Goal: Information Seeking & Learning: Find specific page/section

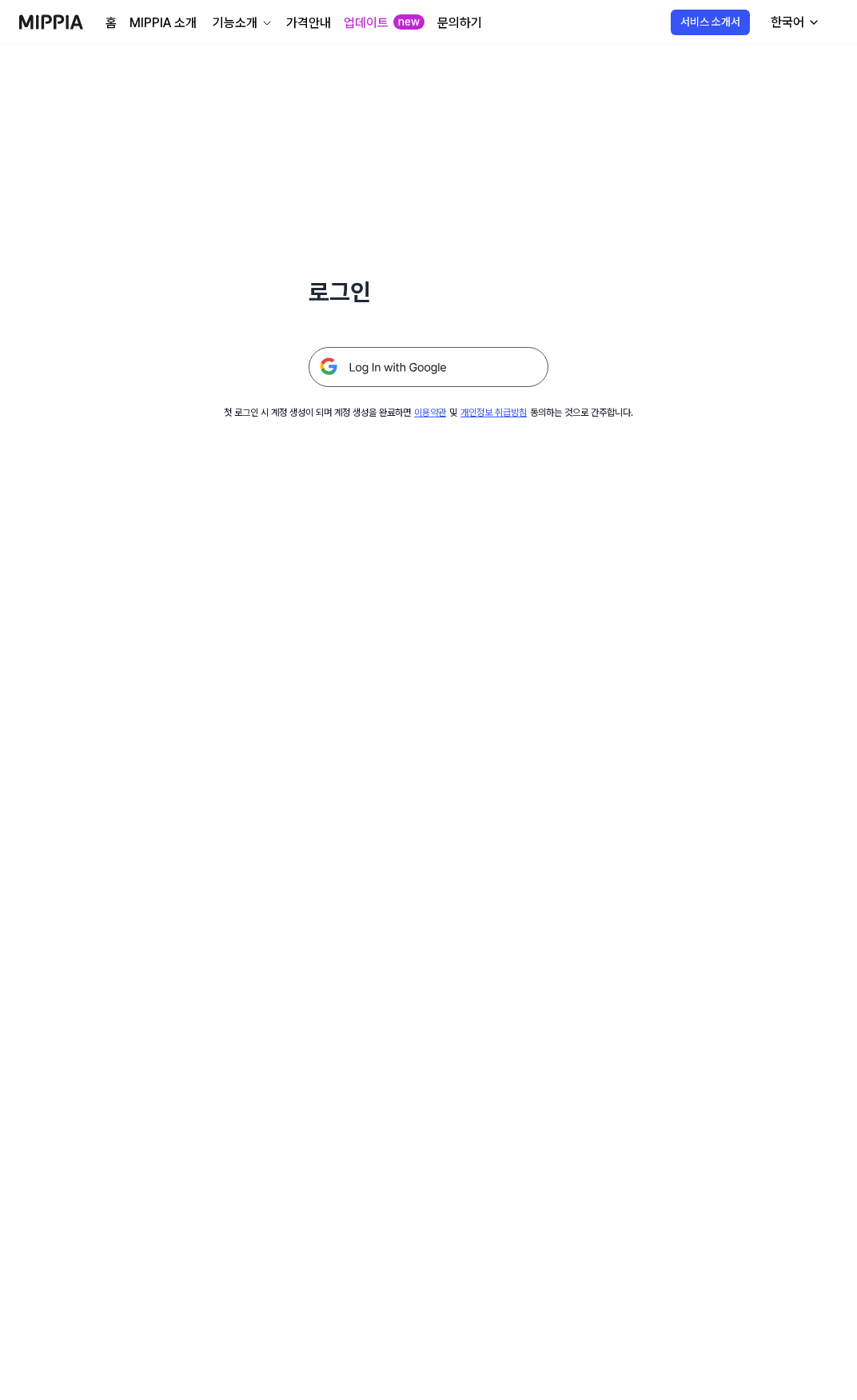
click at [402, 356] on img at bounding box center [428, 367] width 240 height 39
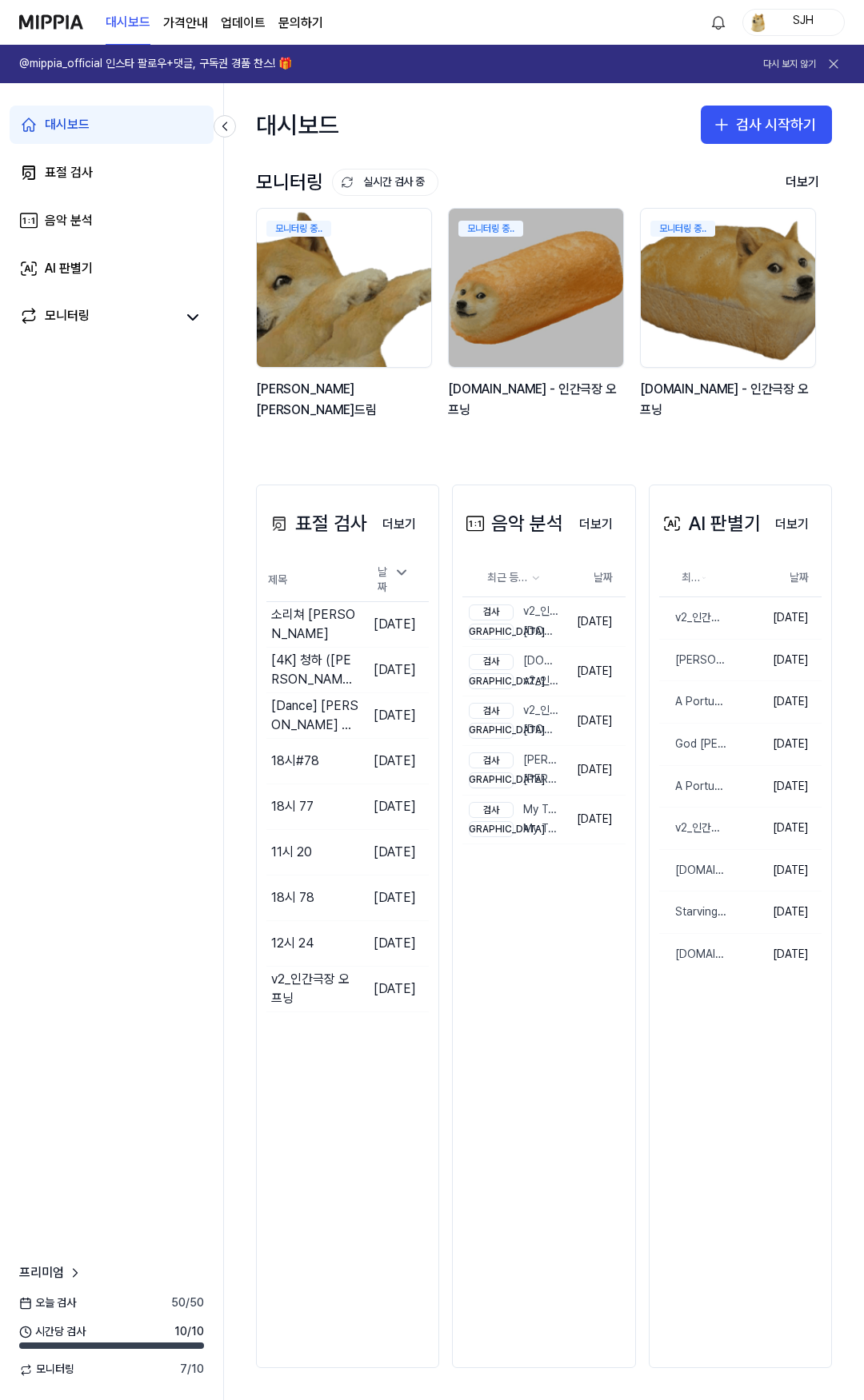
click at [290, 21] on link "문의하기" at bounding box center [300, 23] width 44 height 19
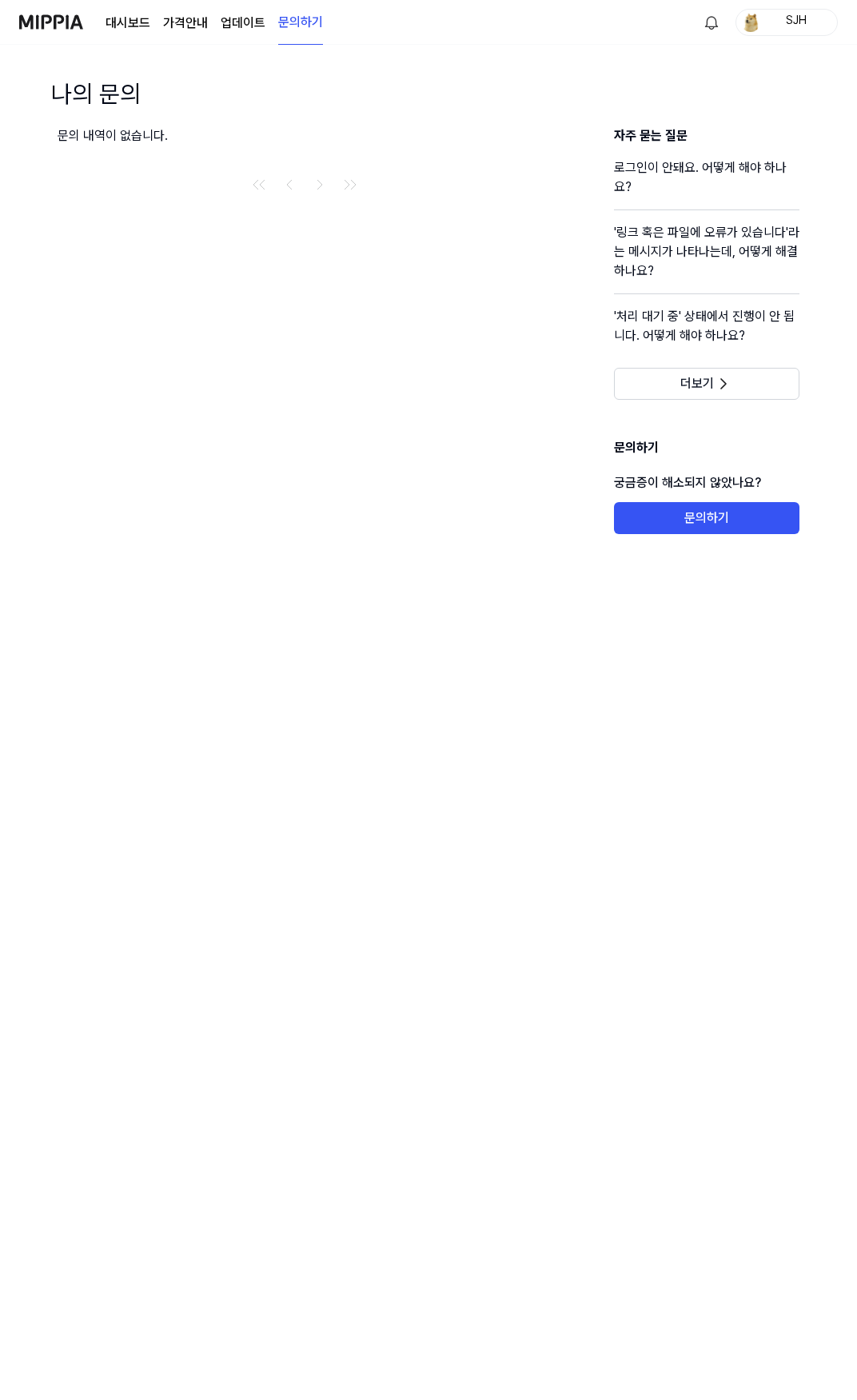
click at [252, 30] on link "업데이트" at bounding box center [243, 23] width 44 height 19
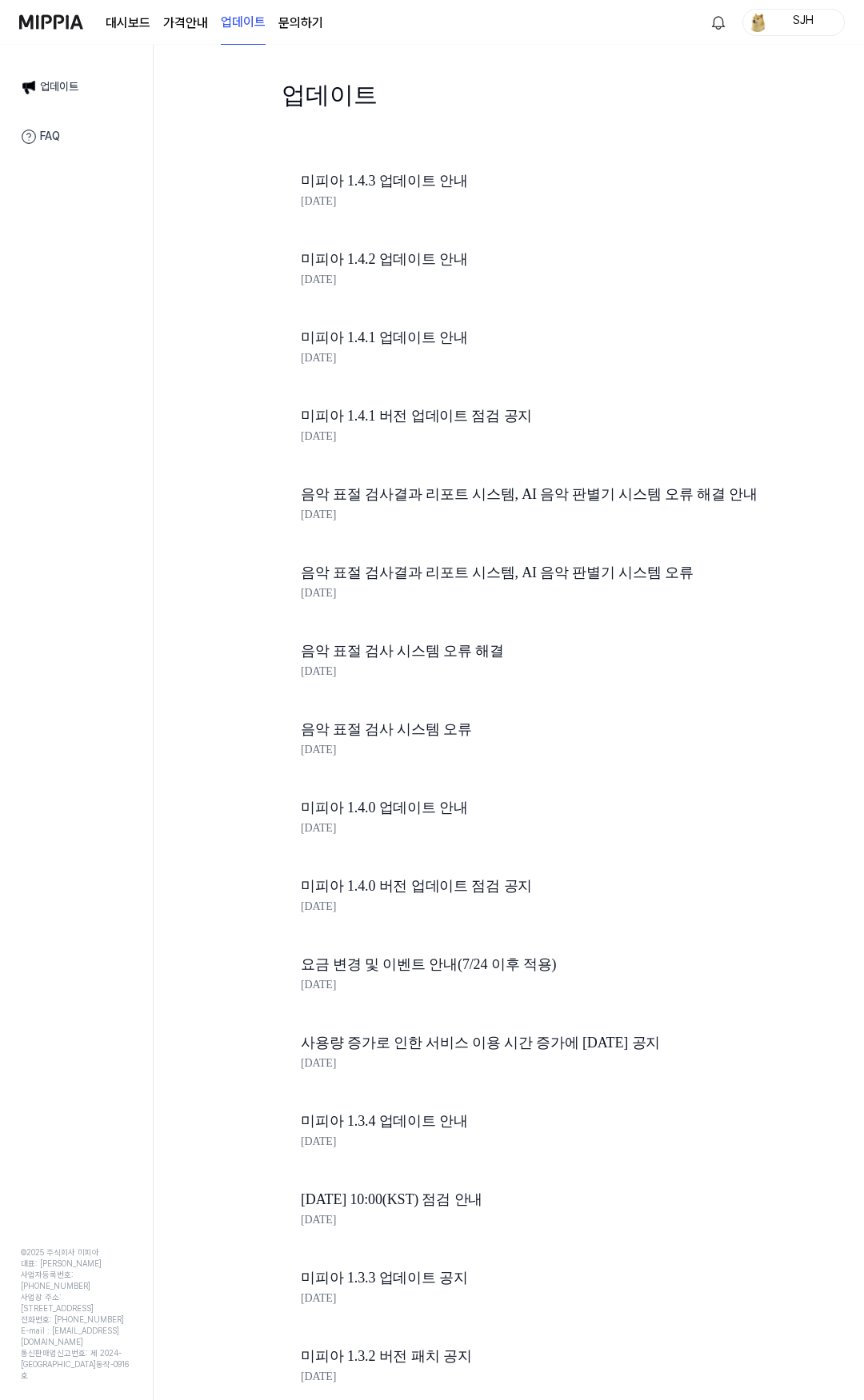
click at [183, 32] on 버튼 "가격안내" at bounding box center [185, 23] width 44 height 19
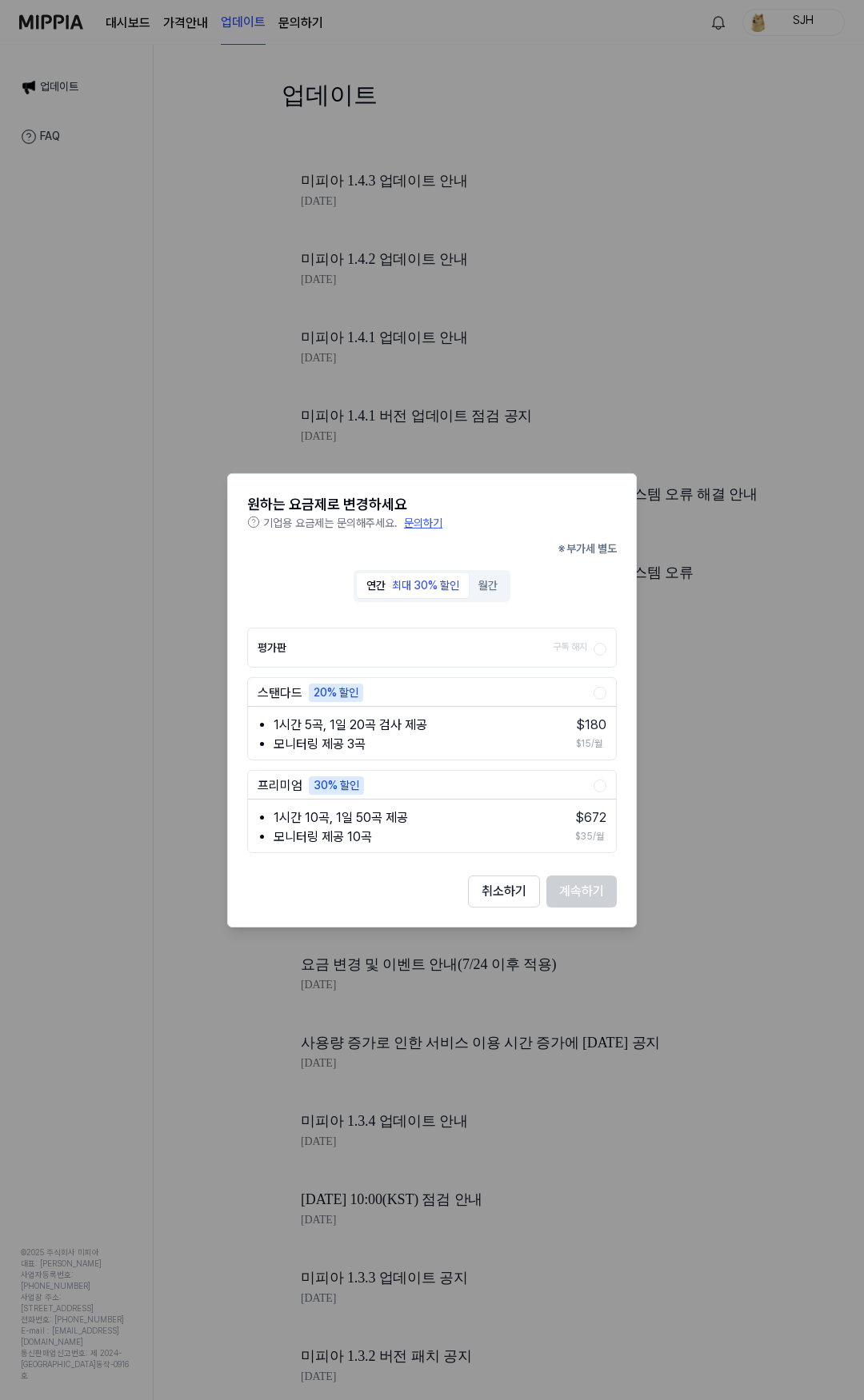
click at [515, 888] on button "취소하기" at bounding box center [504, 892] width 72 height 32
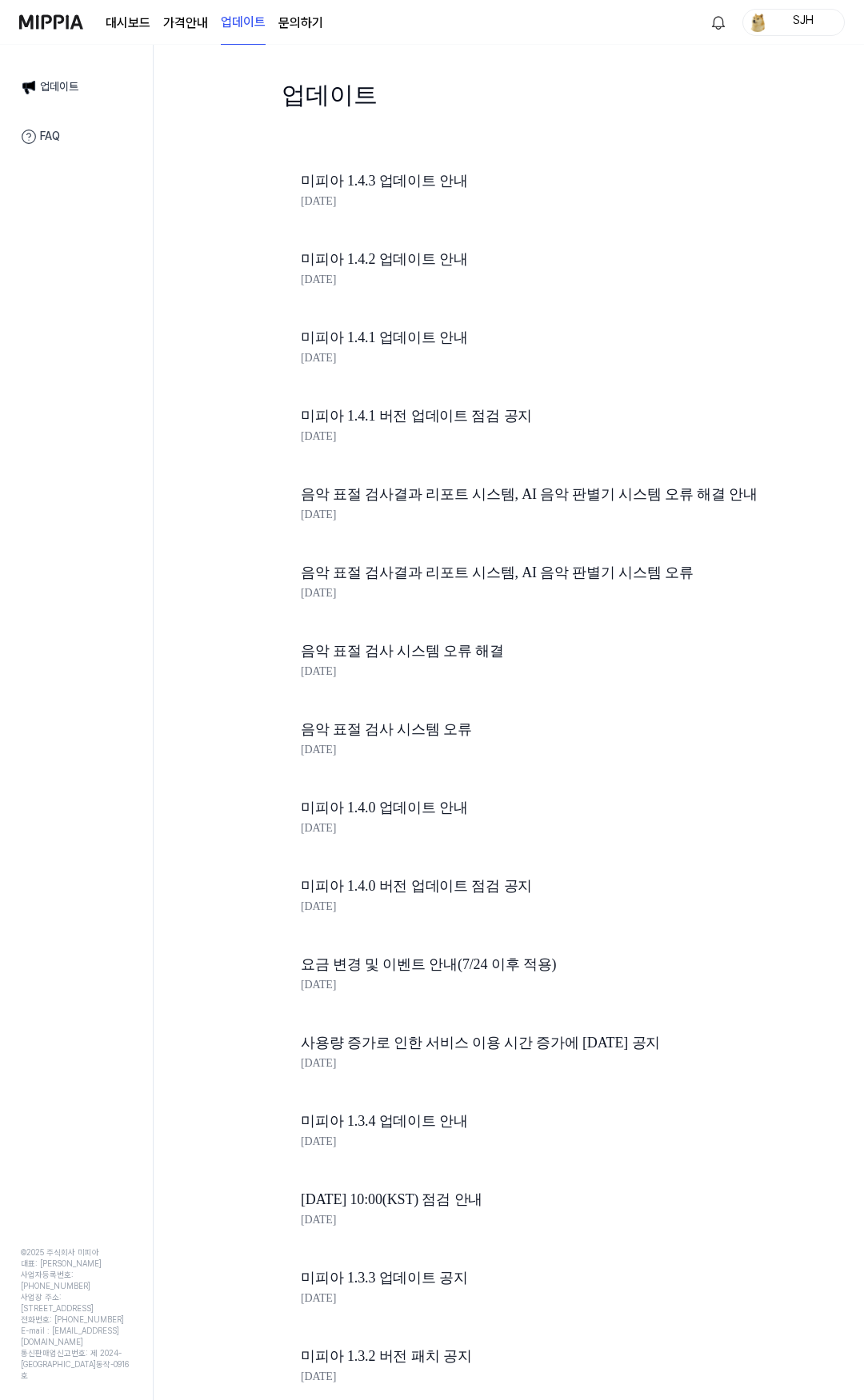
click at [296, 18] on link "문의하기" at bounding box center [300, 23] width 44 height 19
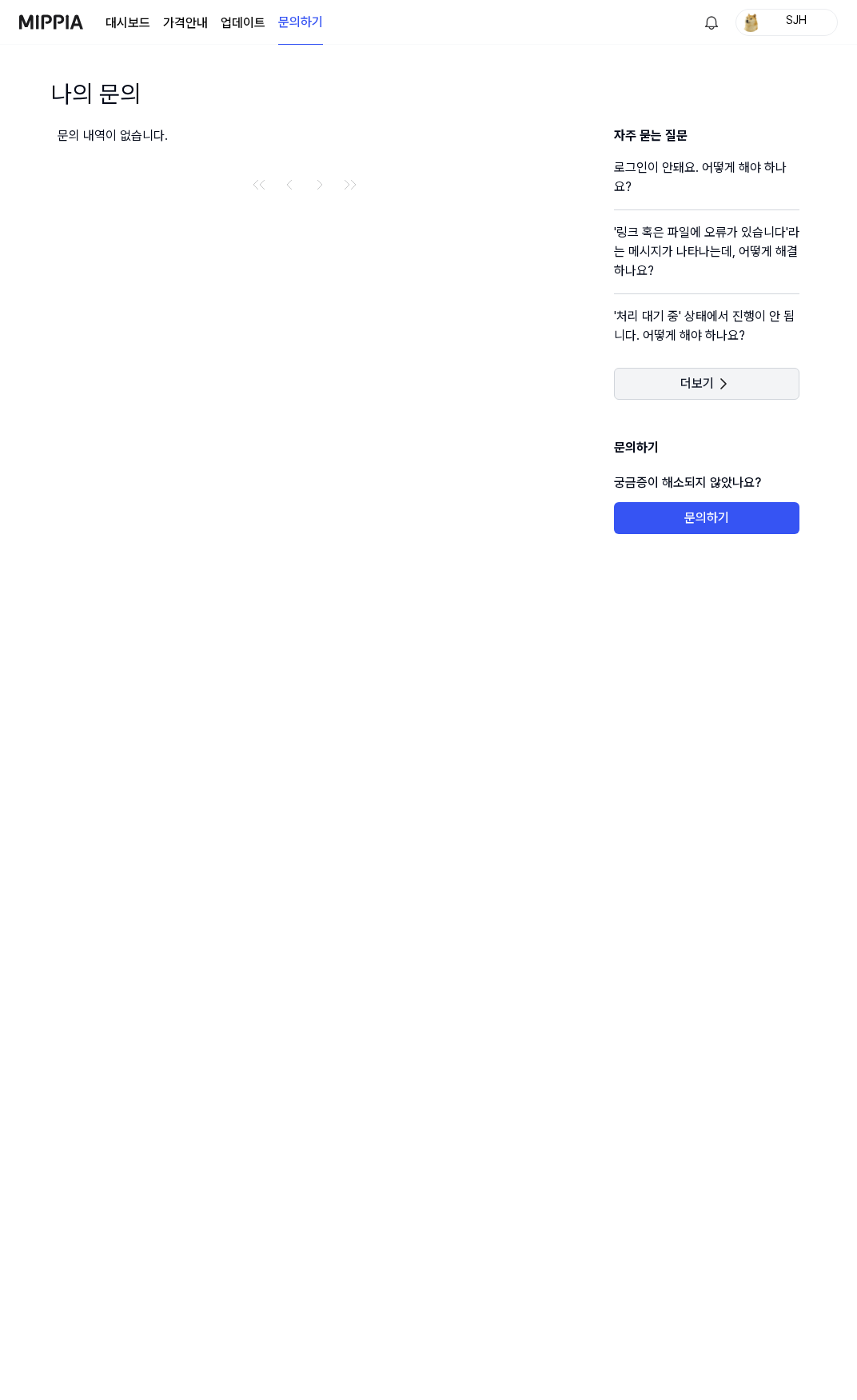
click at [723, 385] on icon at bounding box center [723, 383] width 19 height 19
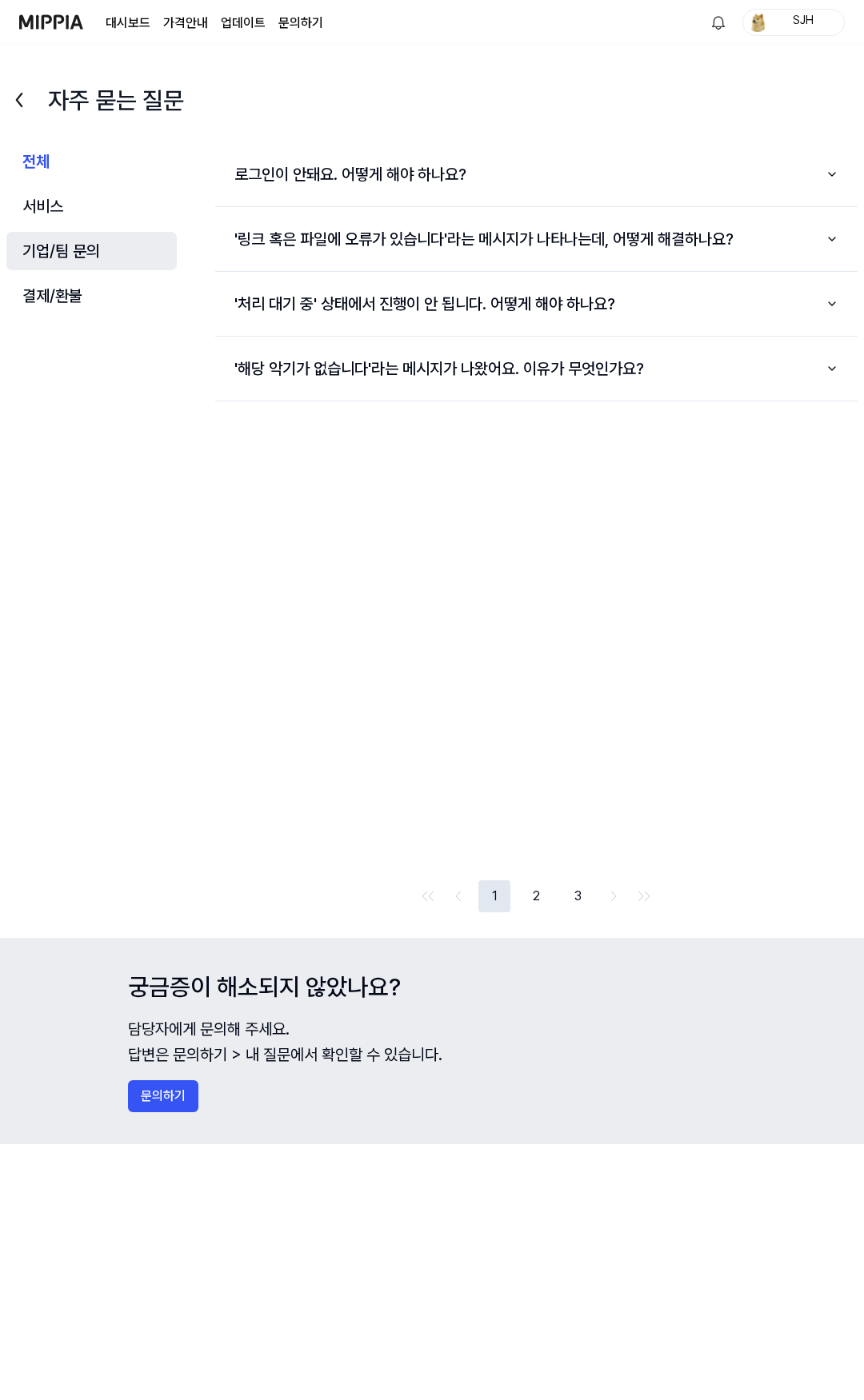
click at [99, 261] on button "기업/팀 문의" at bounding box center [91, 251] width 171 height 39
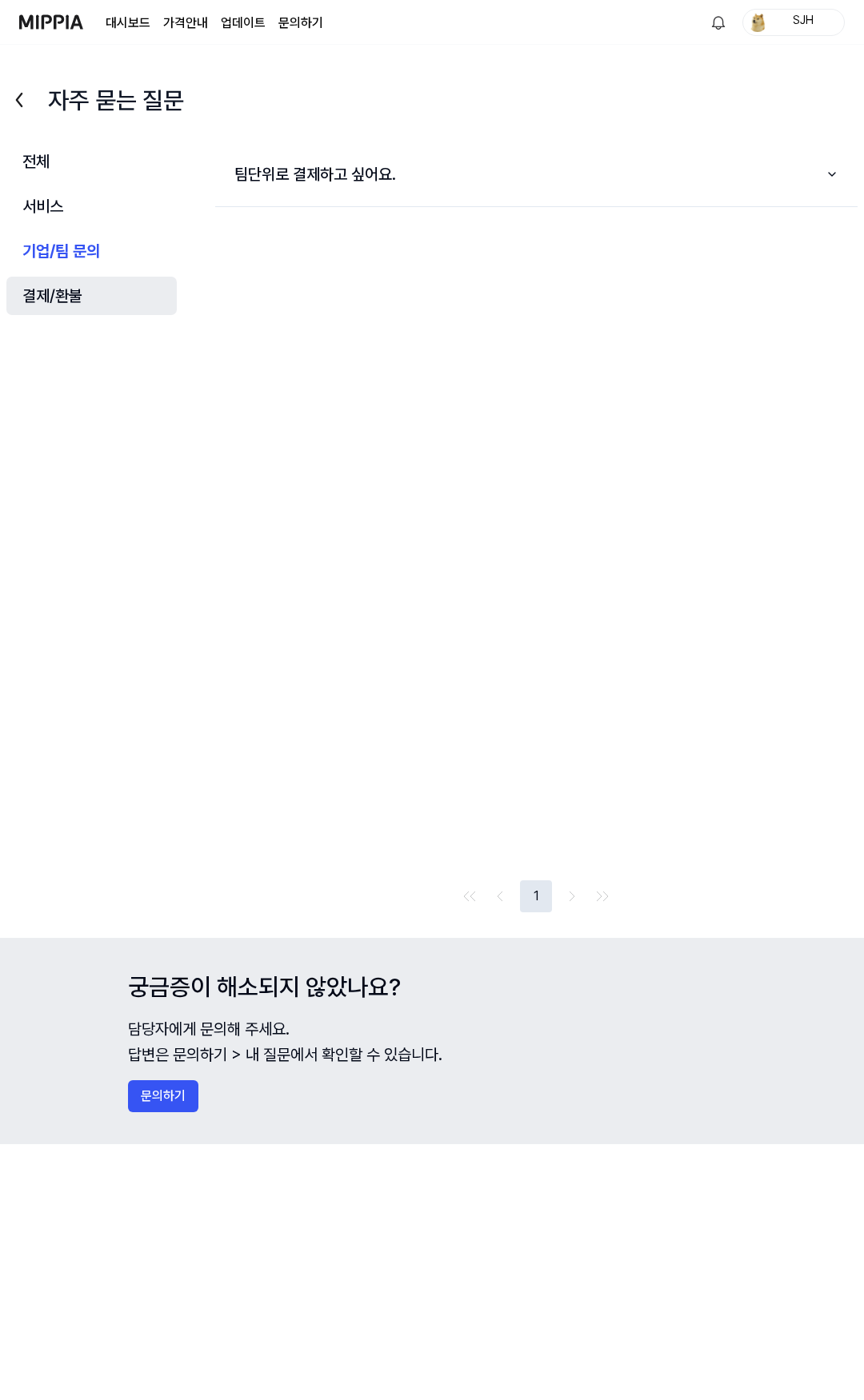
click at [83, 284] on button "결제/환불" at bounding box center [91, 295] width 171 height 39
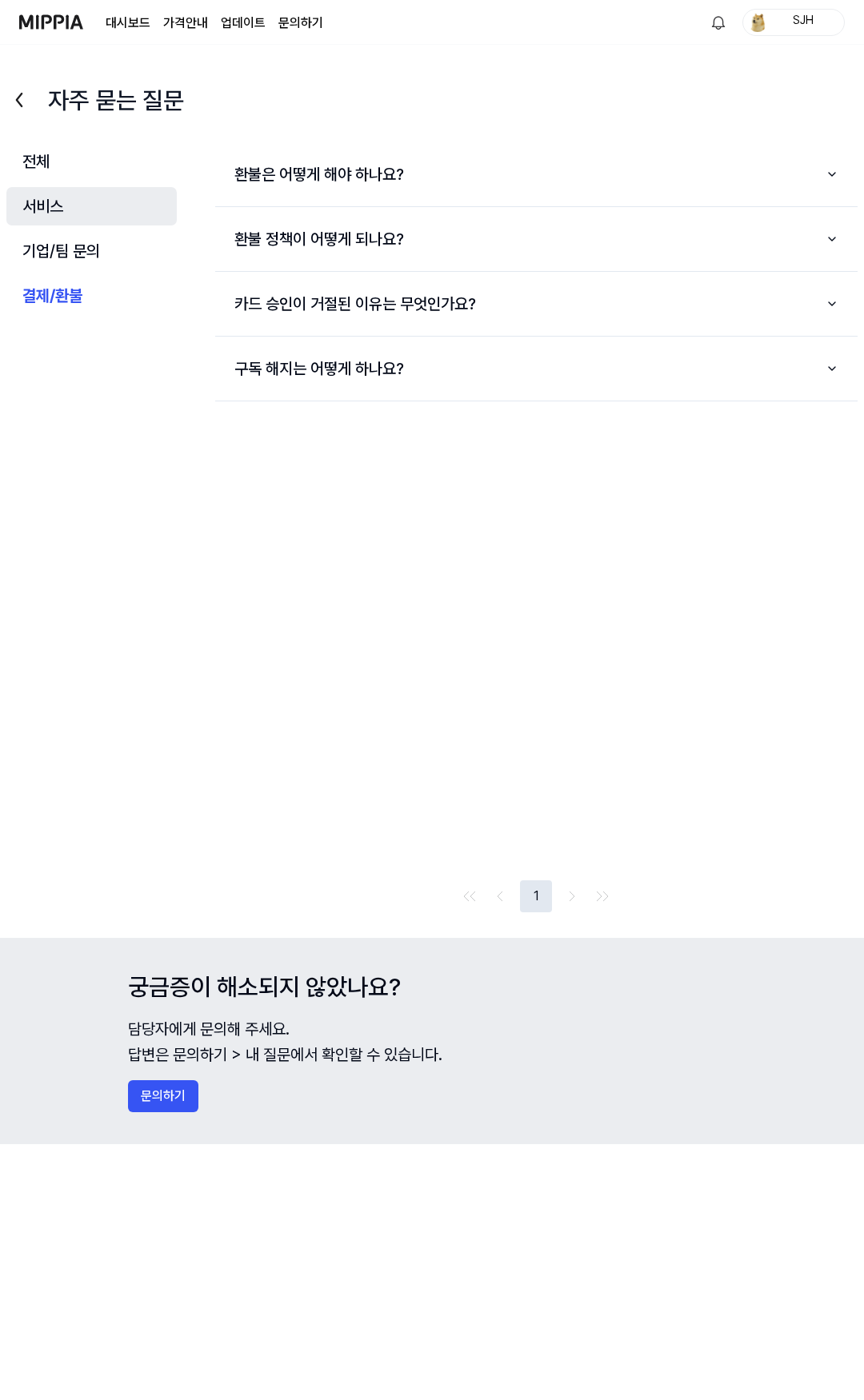
click at [77, 196] on button "서비스" at bounding box center [91, 206] width 171 height 39
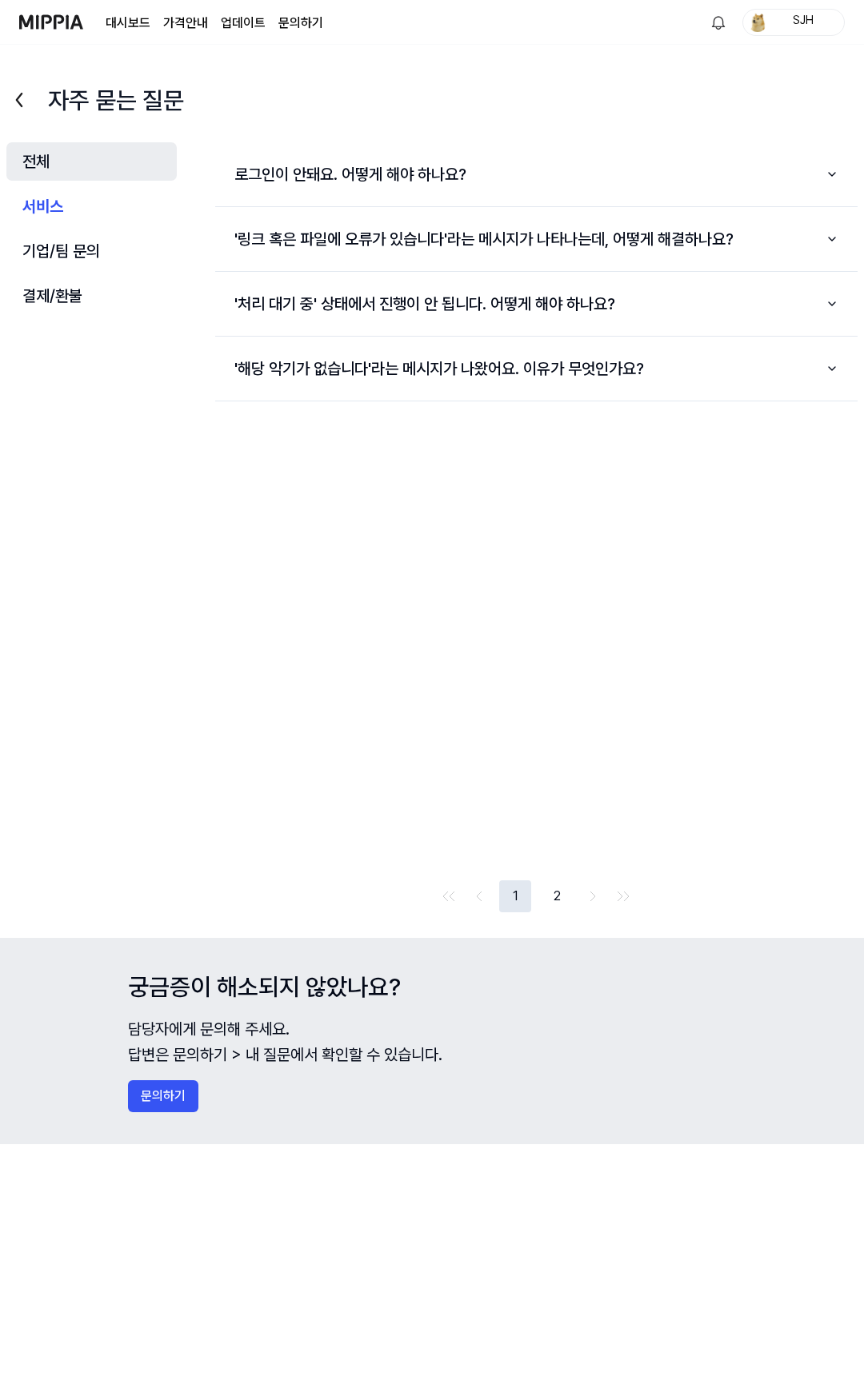
click at [52, 160] on button "전체" at bounding box center [91, 161] width 171 height 39
click at [95, 243] on button "기업/팀 문의" at bounding box center [91, 251] width 171 height 39
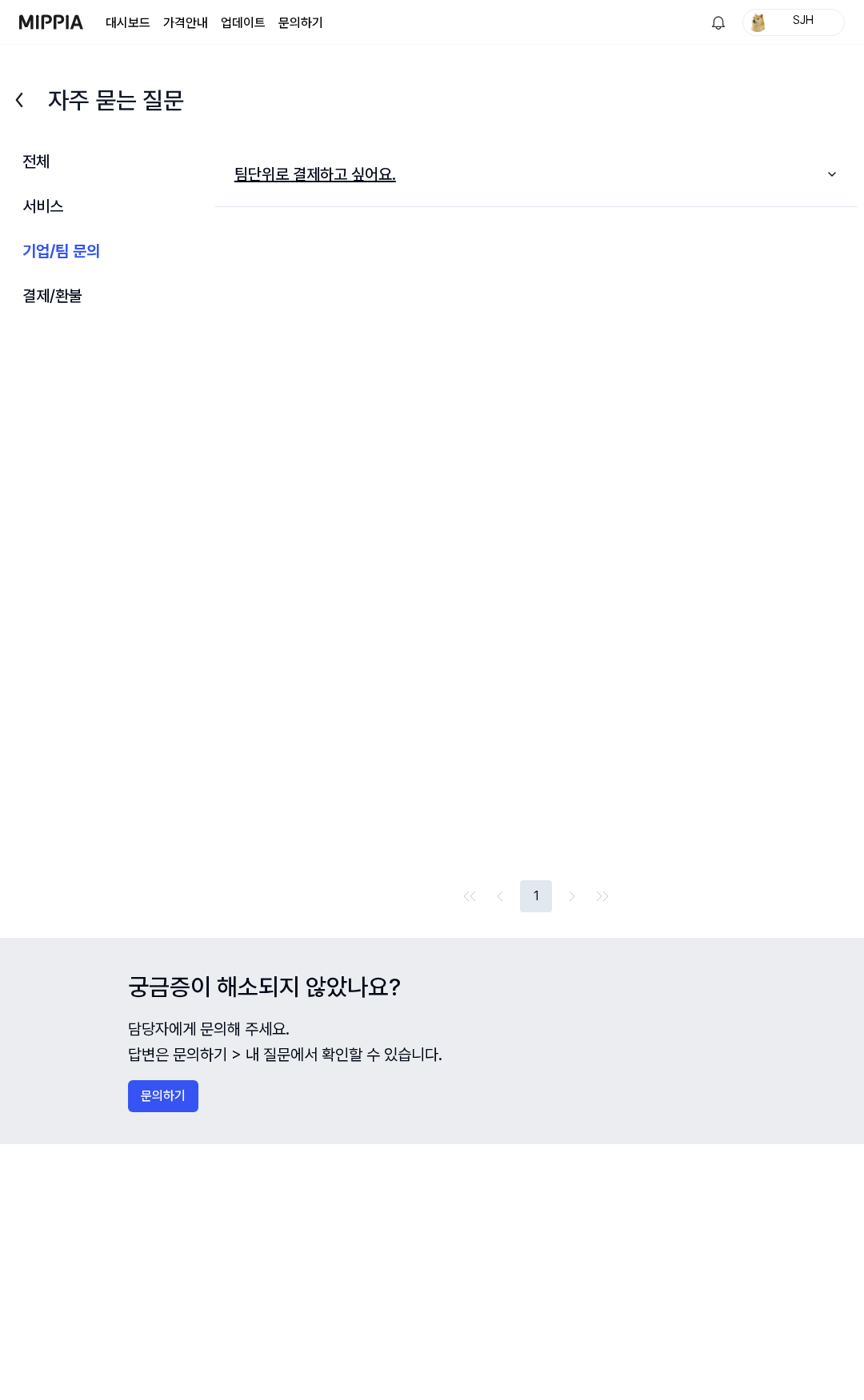
click at [431, 194] on button "팀단위로 결제하고 싶어요." at bounding box center [536, 175] width 642 height 51
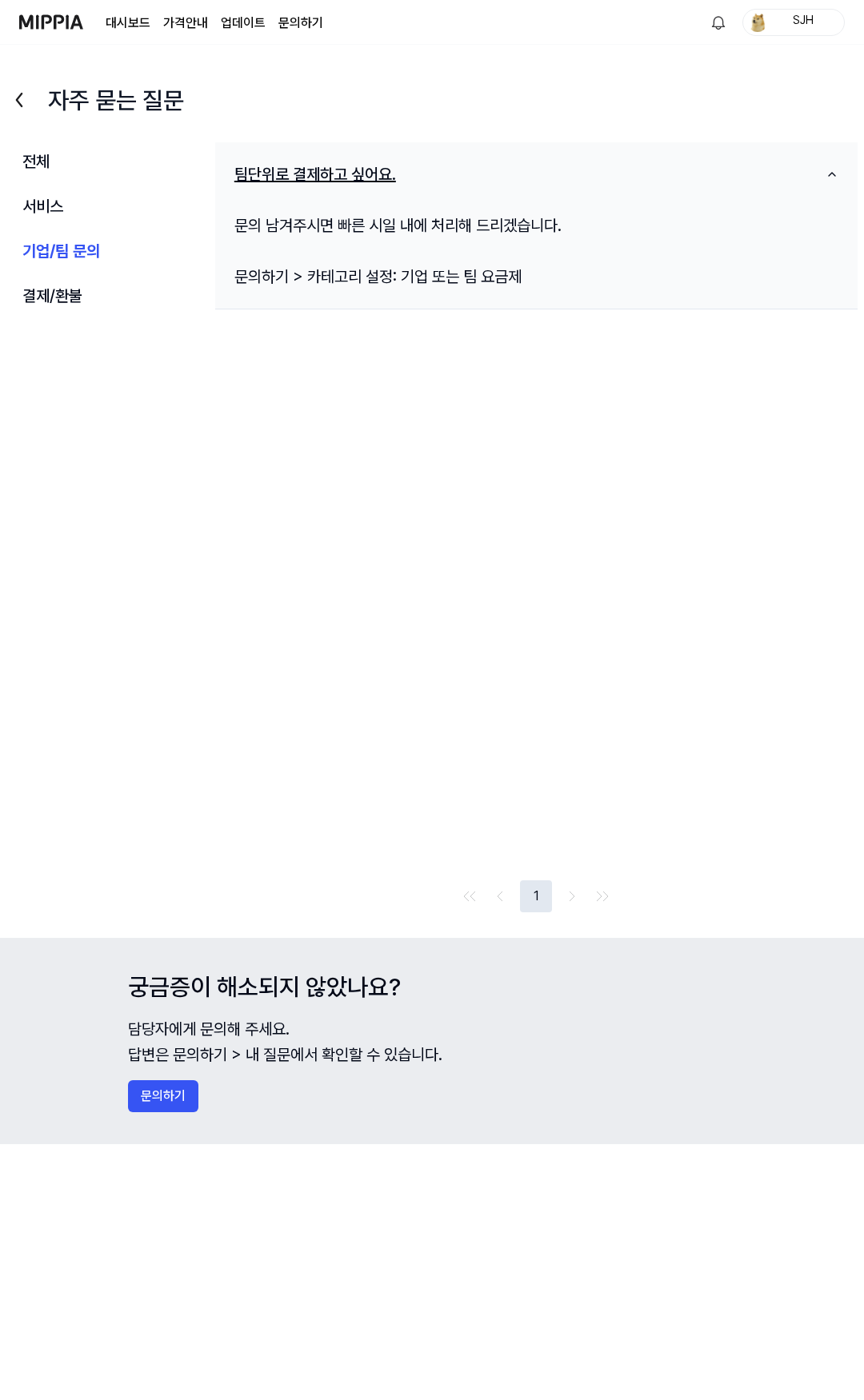
click at [436, 192] on button "팀단위로 결제하고 싶어요." at bounding box center [536, 175] width 642 height 51
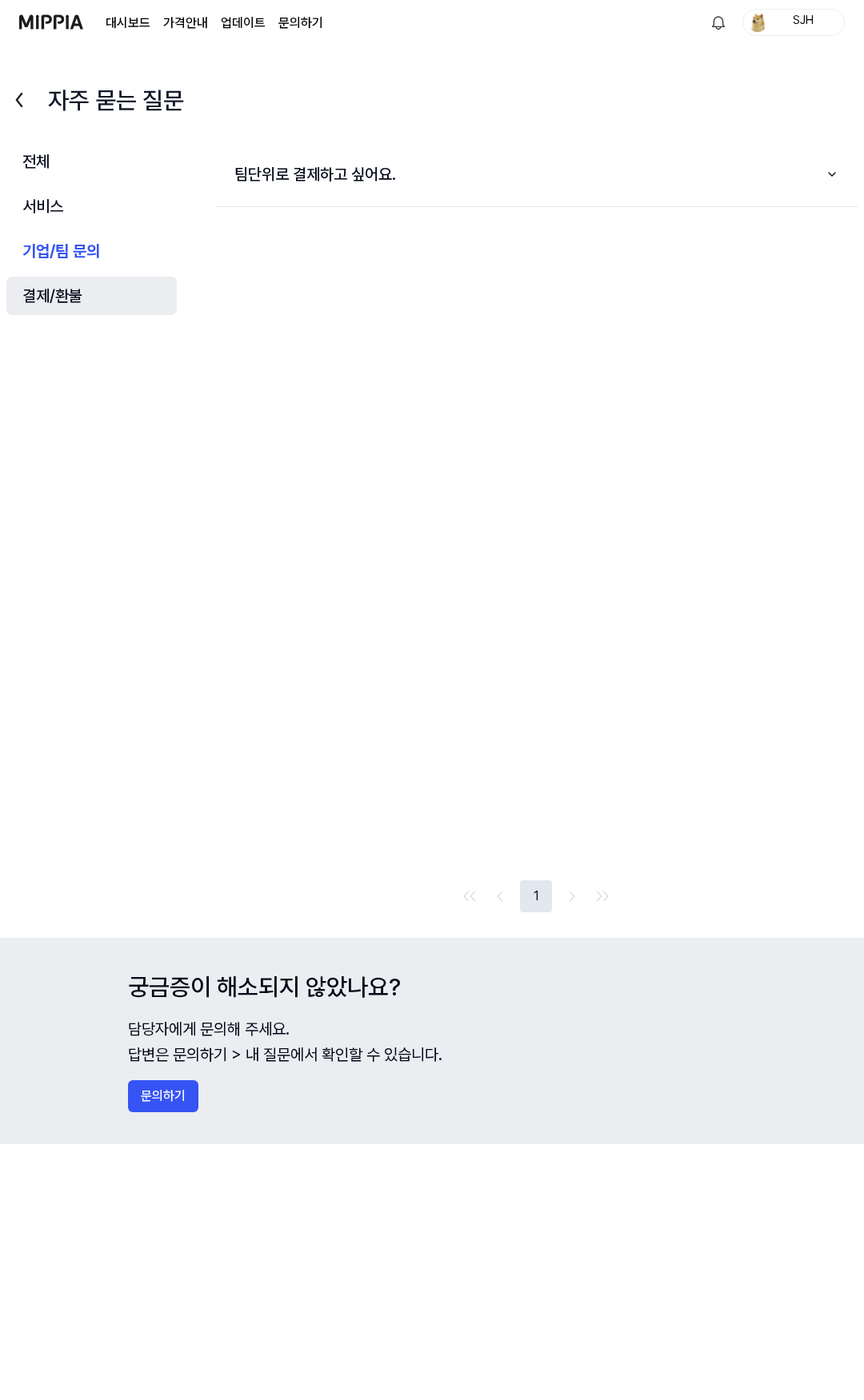
click at [87, 303] on button "결제/환불" at bounding box center [91, 295] width 171 height 39
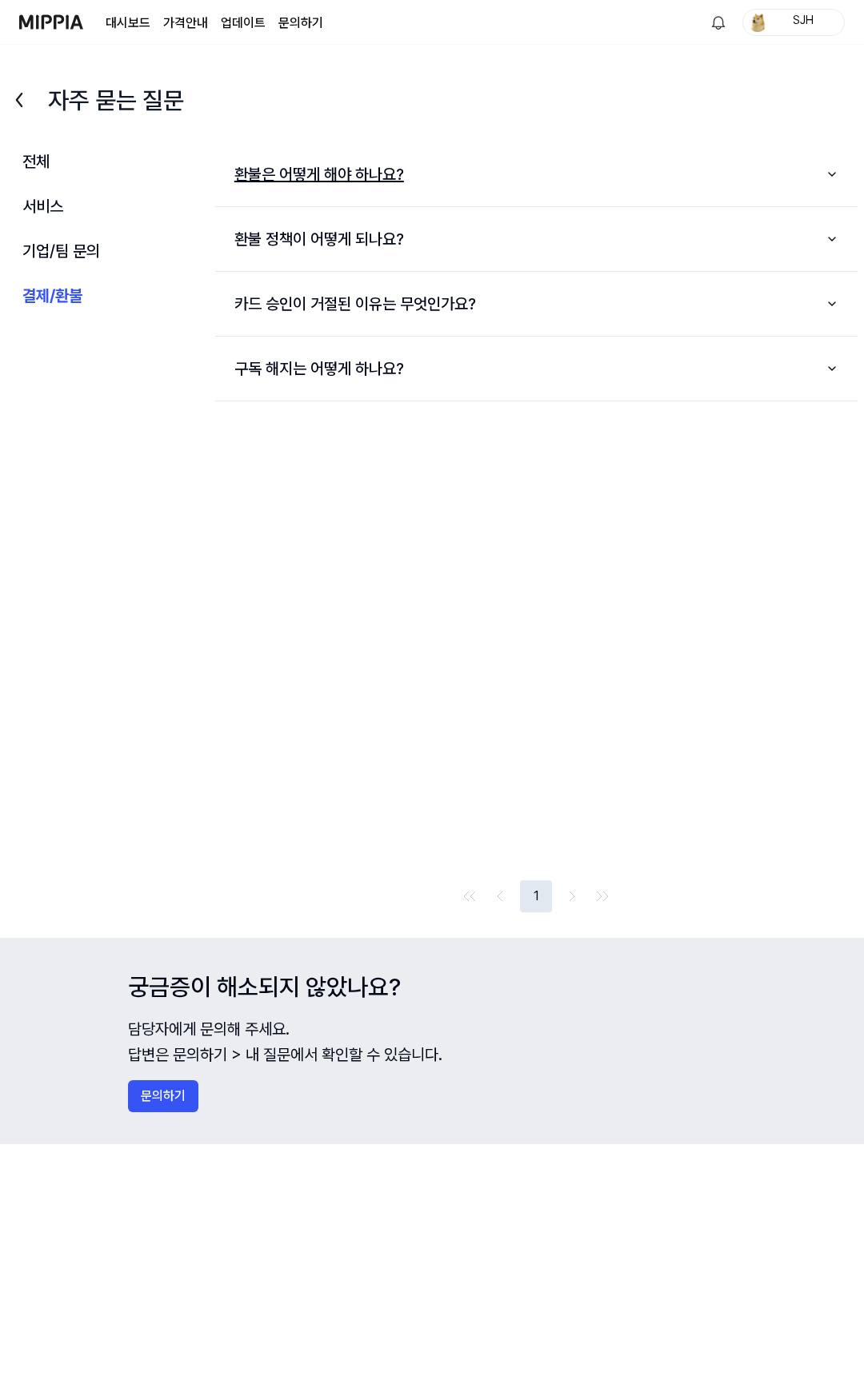
click at [463, 194] on button "환불은 어떻게 해야 하나요?" at bounding box center [536, 175] width 642 height 51
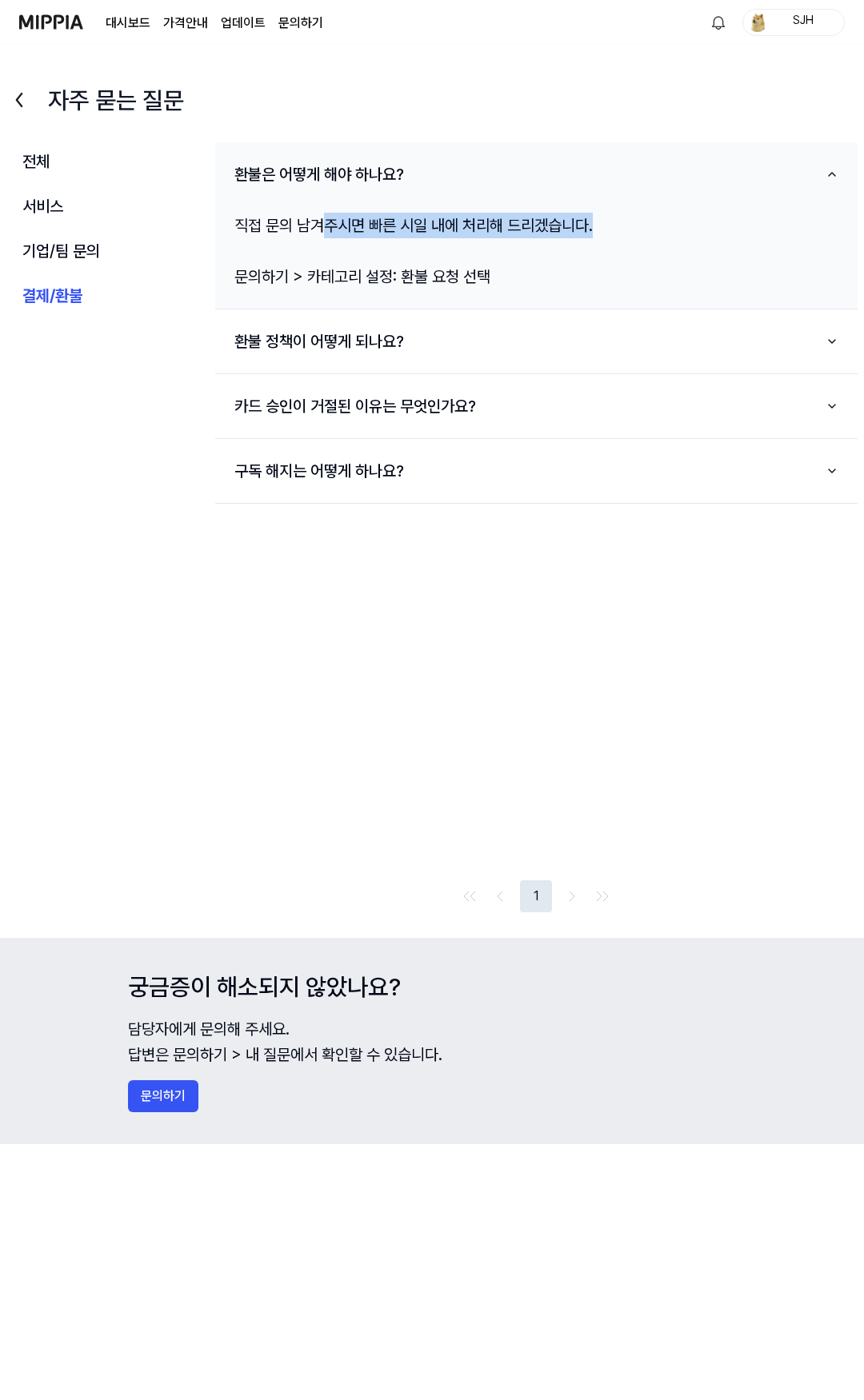
drag, startPoint x: 603, startPoint y: 235, endPoint x: 314, endPoint y: 235, distance: 289.0
click at [314, 235] on div "직접 문의 남겨주시면 빠른 시일 내에 처리해 드리겠습니다. 문의하기 > 카테고리 설정: 환불 요청 선택" at bounding box center [536, 251] width 642 height 103
drag, startPoint x: 384, startPoint y: 225, endPoint x: 394, endPoint y: 225, distance: 10.0
click at [394, 225] on div "직접 문의 남겨주시면 빠른 시일 내에 처리해 드리겠습니다. 문의하기 > 카테고리 설정: 환불 요청 선택" at bounding box center [536, 251] width 642 height 103
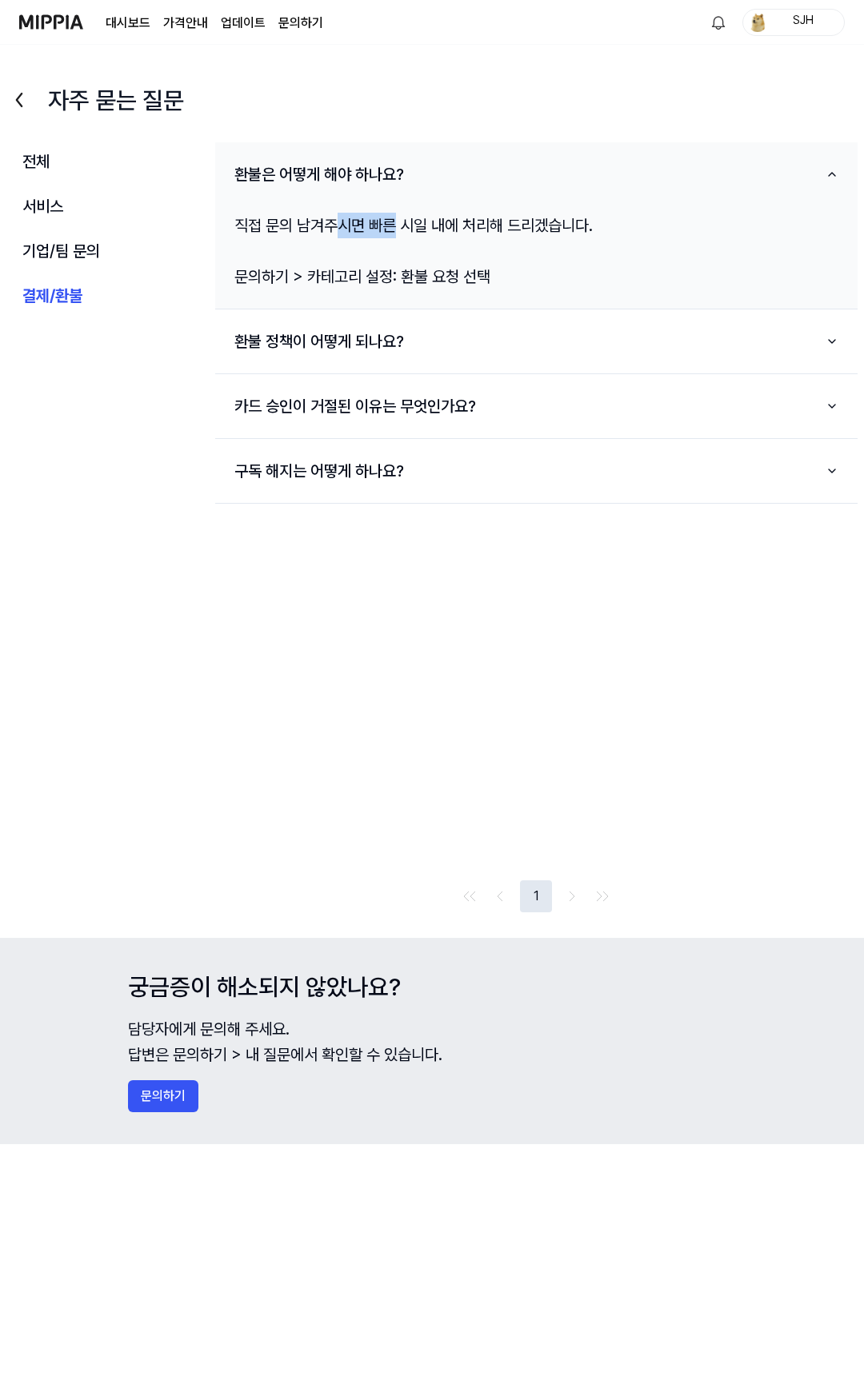
click at [394, 225] on div "직접 문의 남겨주시면 빠른 시일 내에 처리해 드리겠습니다. 문의하기 > 카테고리 설정: 환불 요청 선택" at bounding box center [536, 251] width 642 height 103
click at [376, 225] on div "직접 문의 남겨주시면 빠른 시일 내에 처리해 드리겠습니다. 문의하기 > 카테고리 설정: 환불 요청 선택" at bounding box center [536, 251] width 642 height 103
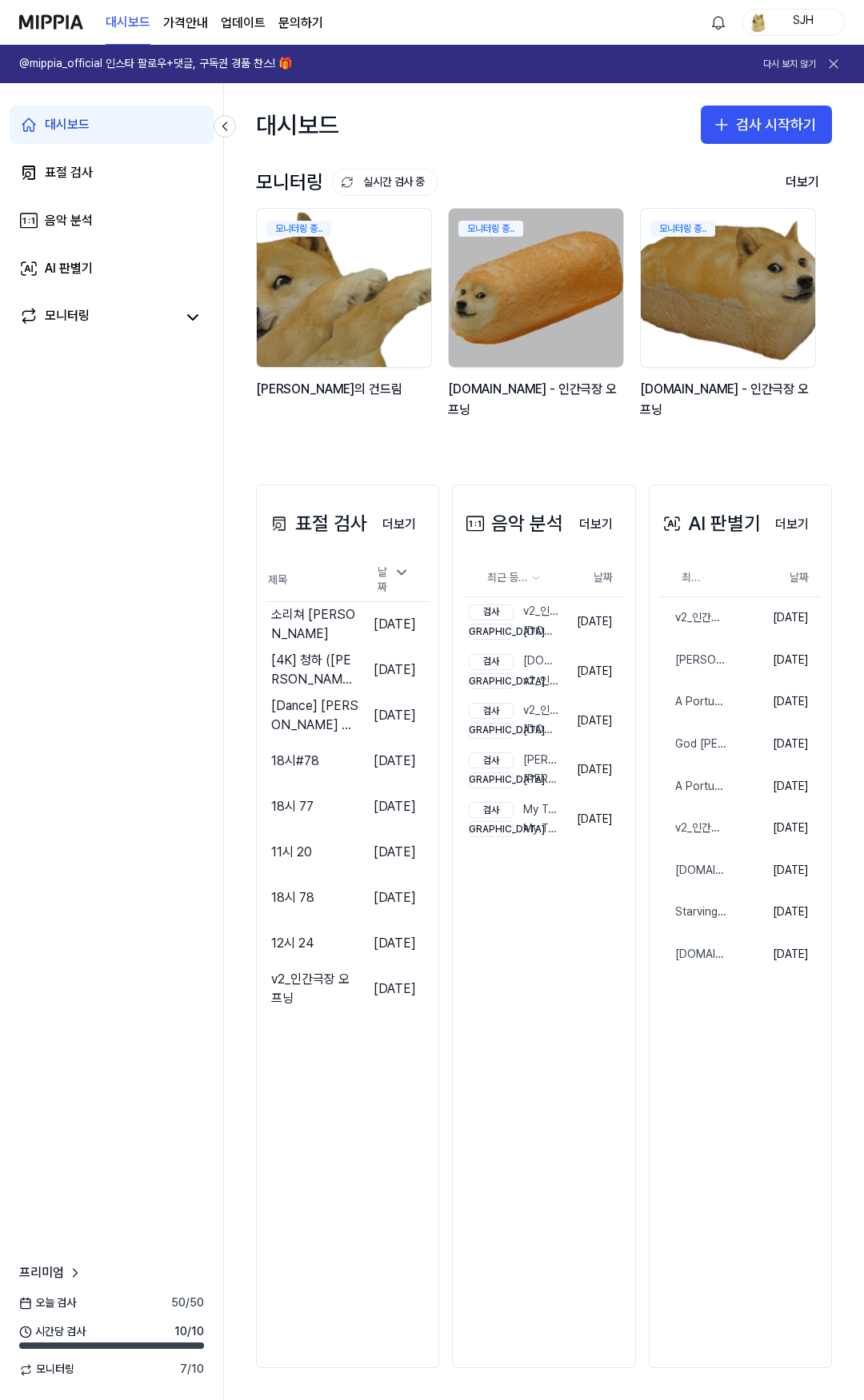
click at [794, 28] on div "SJH" at bounding box center [803, 22] width 62 height 18
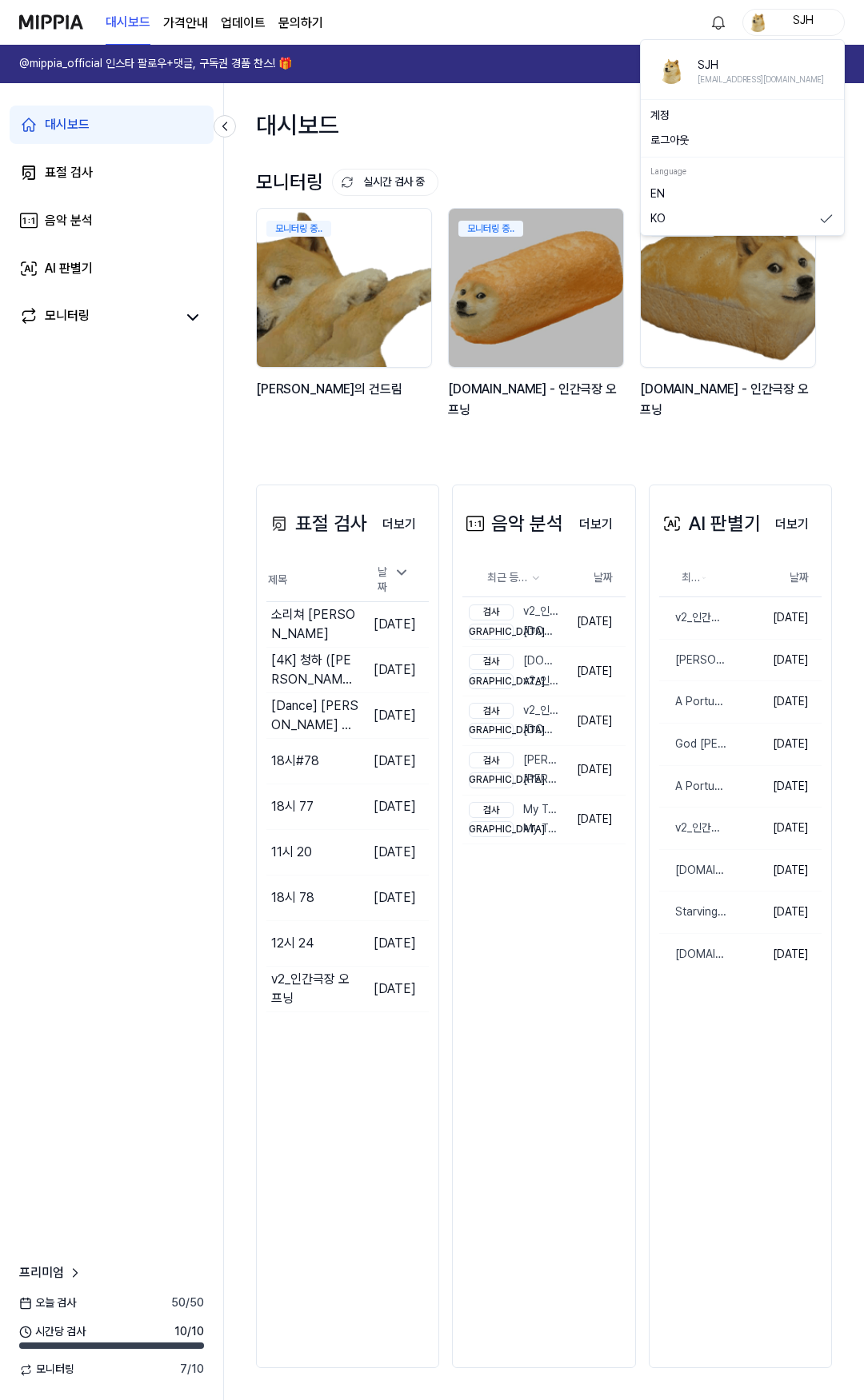
click at [696, 134] on button "로그아웃" at bounding box center [742, 140] width 184 height 16
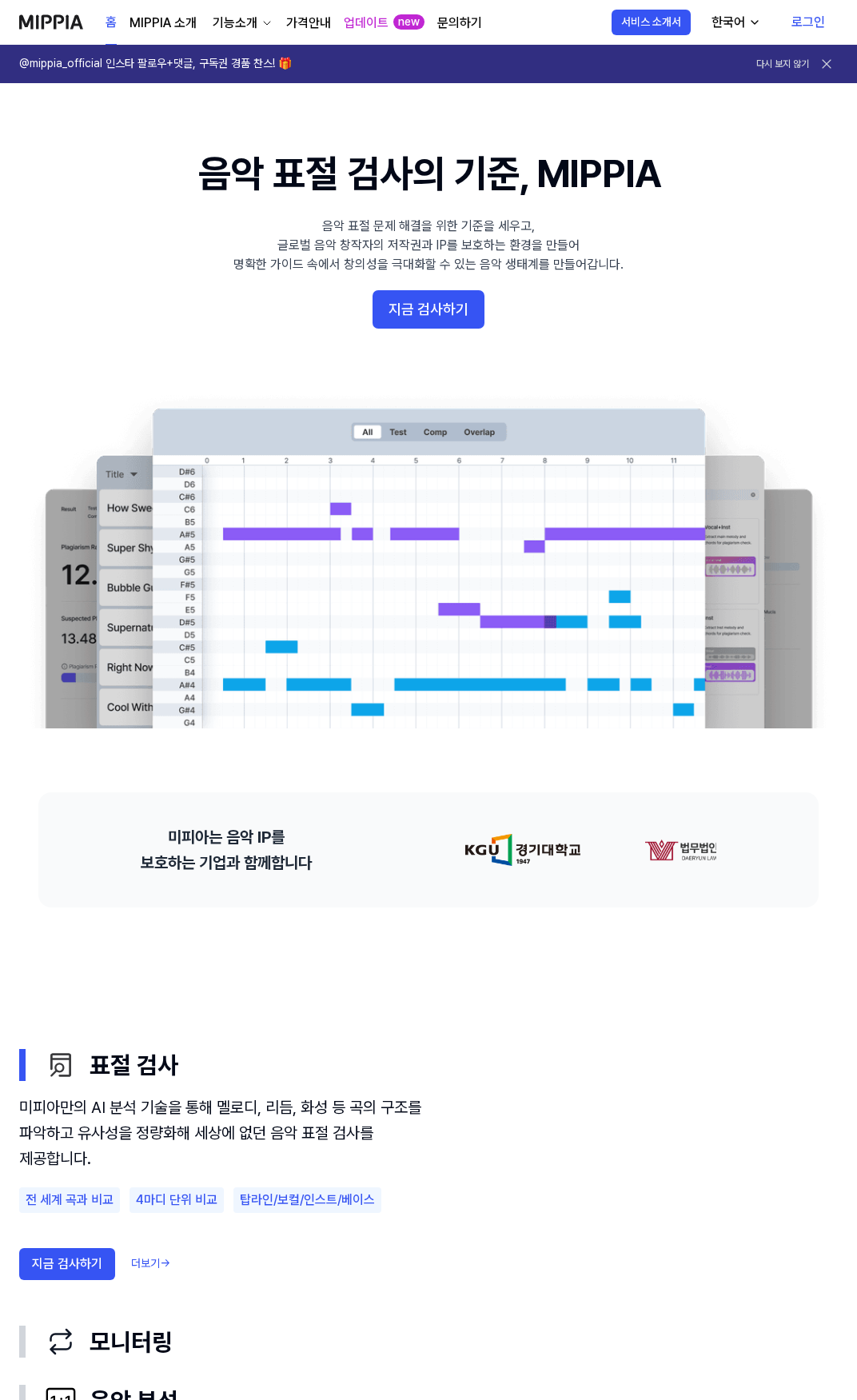
click at [68, 20] on img at bounding box center [50, 22] width 64 height 44
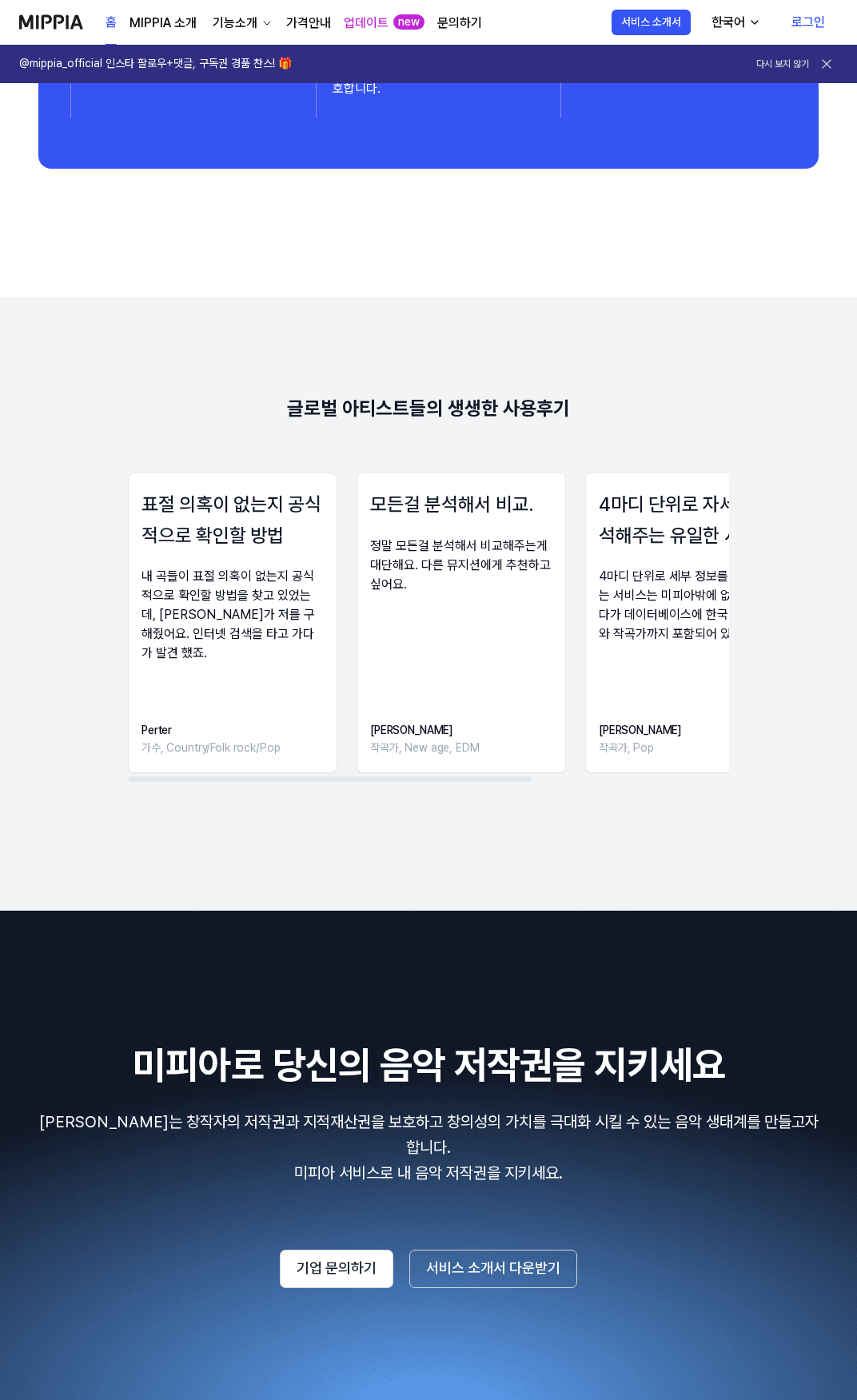
scroll to position [2087, 0]
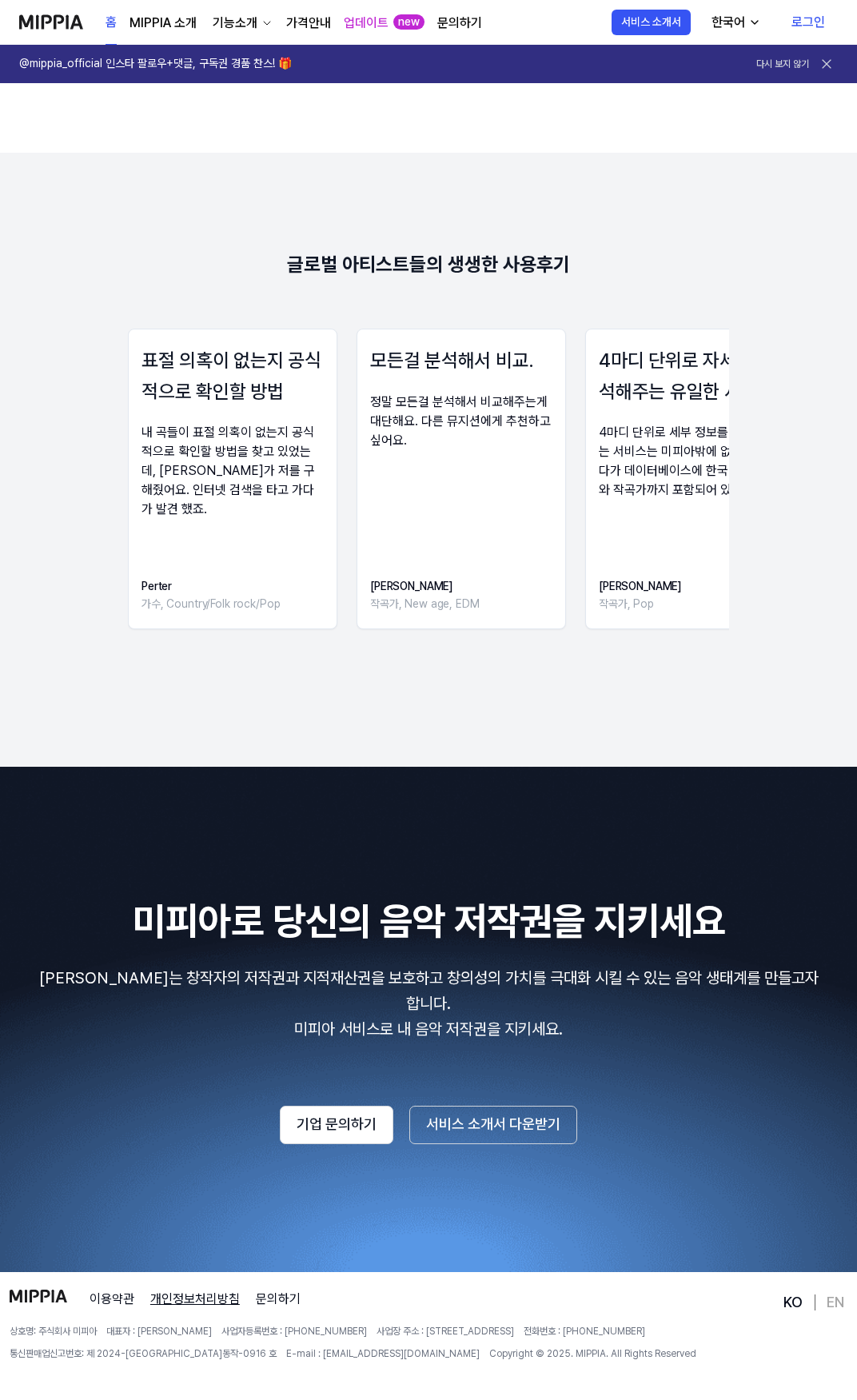
click at [212, 1289] on link "개인정보처리방침" at bounding box center [195, 1298] width 90 height 19
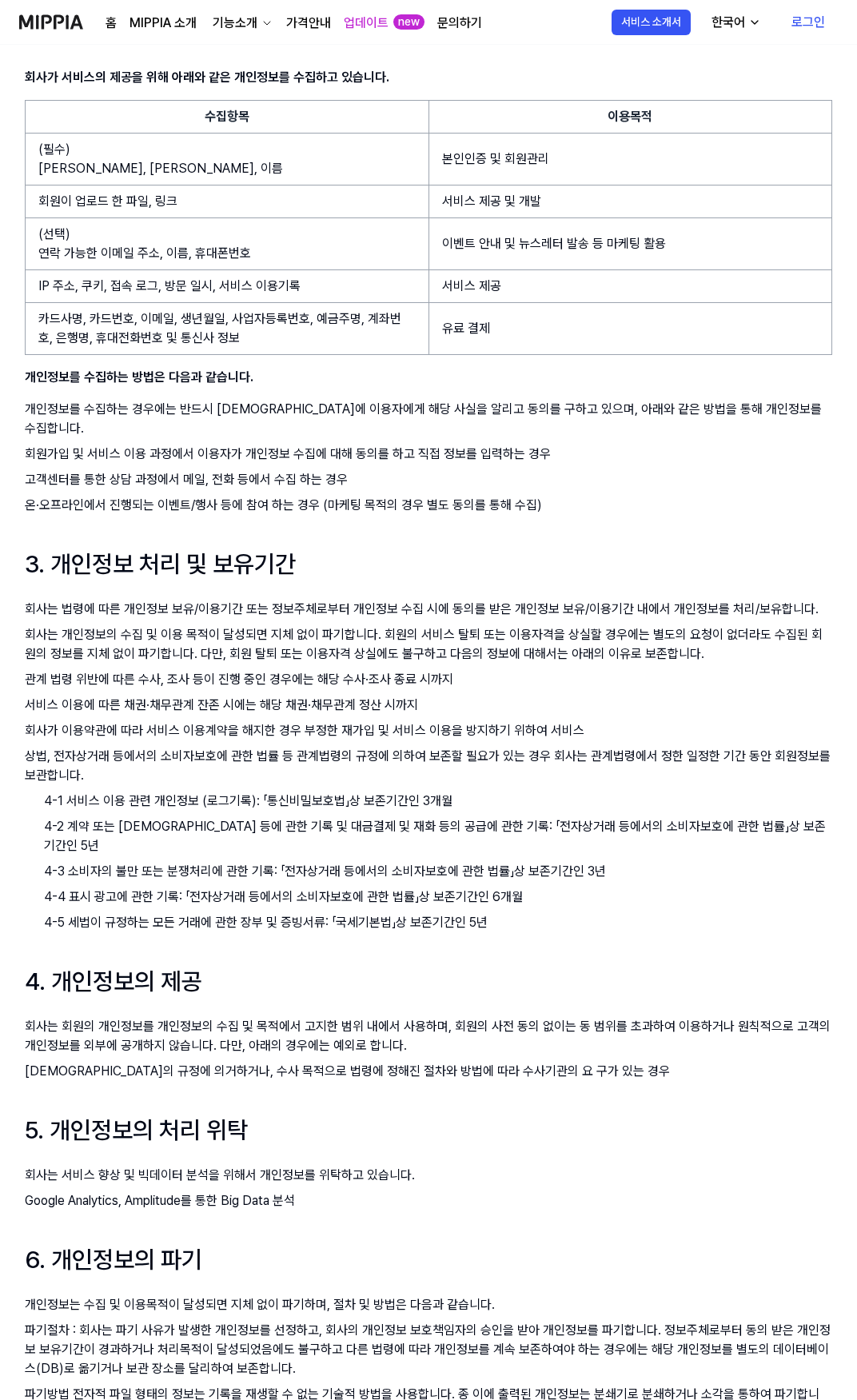
scroll to position [480, 0]
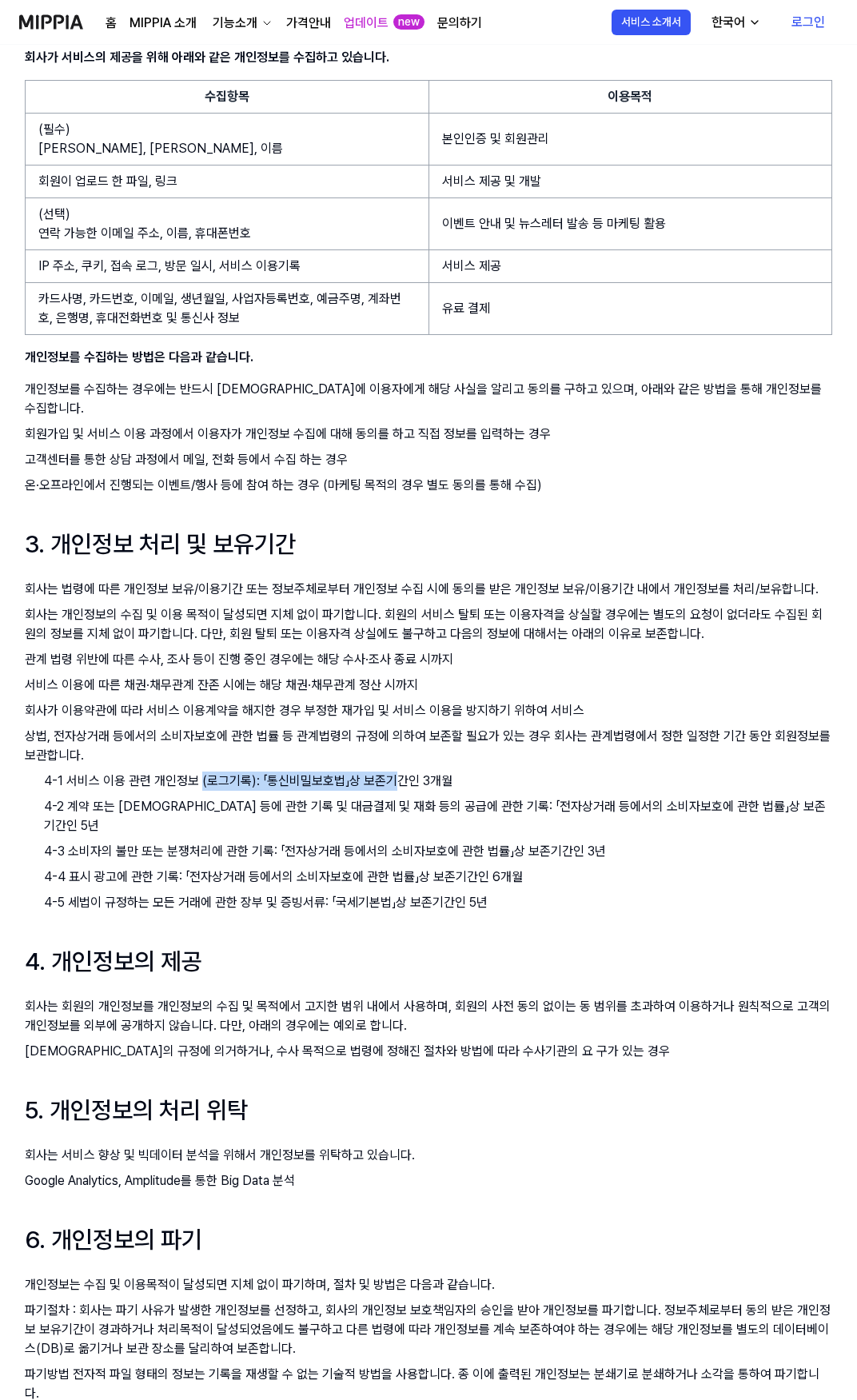
drag, startPoint x: 393, startPoint y: 764, endPoint x: 201, endPoint y: 759, distance: 192.1
click at [201, 772] on p "4-1 서비스 이용 관련 개인정보 (로그기록): 「통신비밀보호법」상 보존기간인 3개월" at bounding box center [438, 781] width 789 height 19
drag, startPoint x: 209, startPoint y: 758, endPoint x: 335, endPoint y: 762, distance: 126.1
click at [335, 772] on p "4-1 서비스 이용 관련 개인정보 (로그기록): 「통신비밀보호법」상 보존기간인 3개월" at bounding box center [438, 781] width 789 height 19
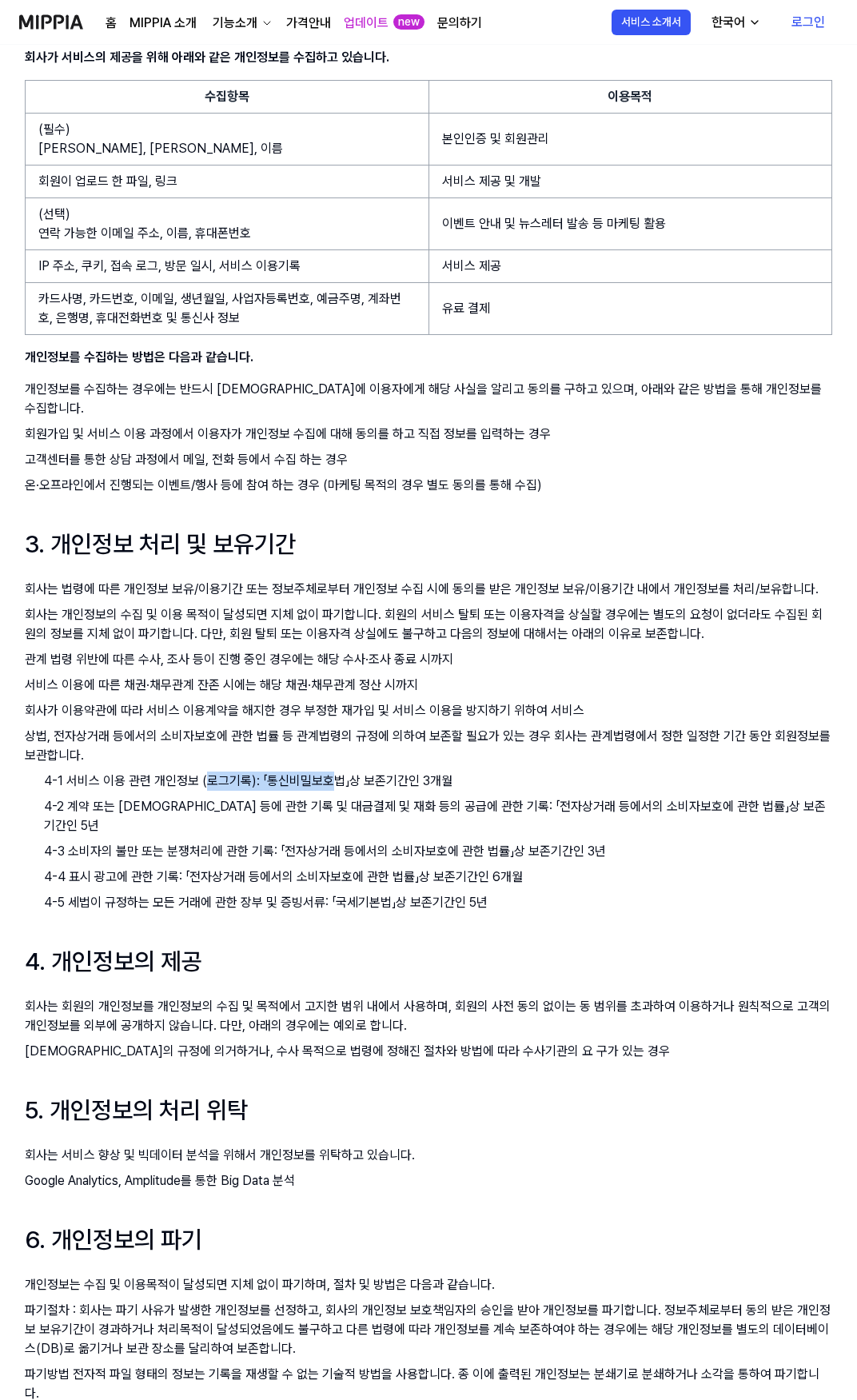
click at [335, 772] on p "4-1 서비스 이용 관련 개인정보 (로그기록): 「통신비밀보호법」상 보존기간인 3개월" at bounding box center [438, 781] width 789 height 19
drag, startPoint x: 482, startPoint y: 760, endPoint x: -36, endPoint y: 742, distance: 518.3
click at [0, 742] on html "홈 MIPPIA 소개 기능소개 가격안내 업데이트 new 문의하기 서비스 소개서 한국어 로그인 MIPPIA 개인정보 처리방침 주식회사 미피아(이…" at bounding box center [428, 220] width 857 height 1400
click at [137, 742] on li "상법, 전자상거래 등에서의 소비자보호에 관한 법률 등 관계법령의 규정에 의하여 보존할 필요가 있는 경우 회사는 관계법령에서 정한 일정한 기간 …" at bounding box center [428, 745] width 808 height 39
click at [119, 772] on p "4-1 서비스 이용 관련 개인정보 (로그기록): 「통신비밀보호법」상 보존기간인 3개월" at bounding box center [438, 781] width 789 height 19
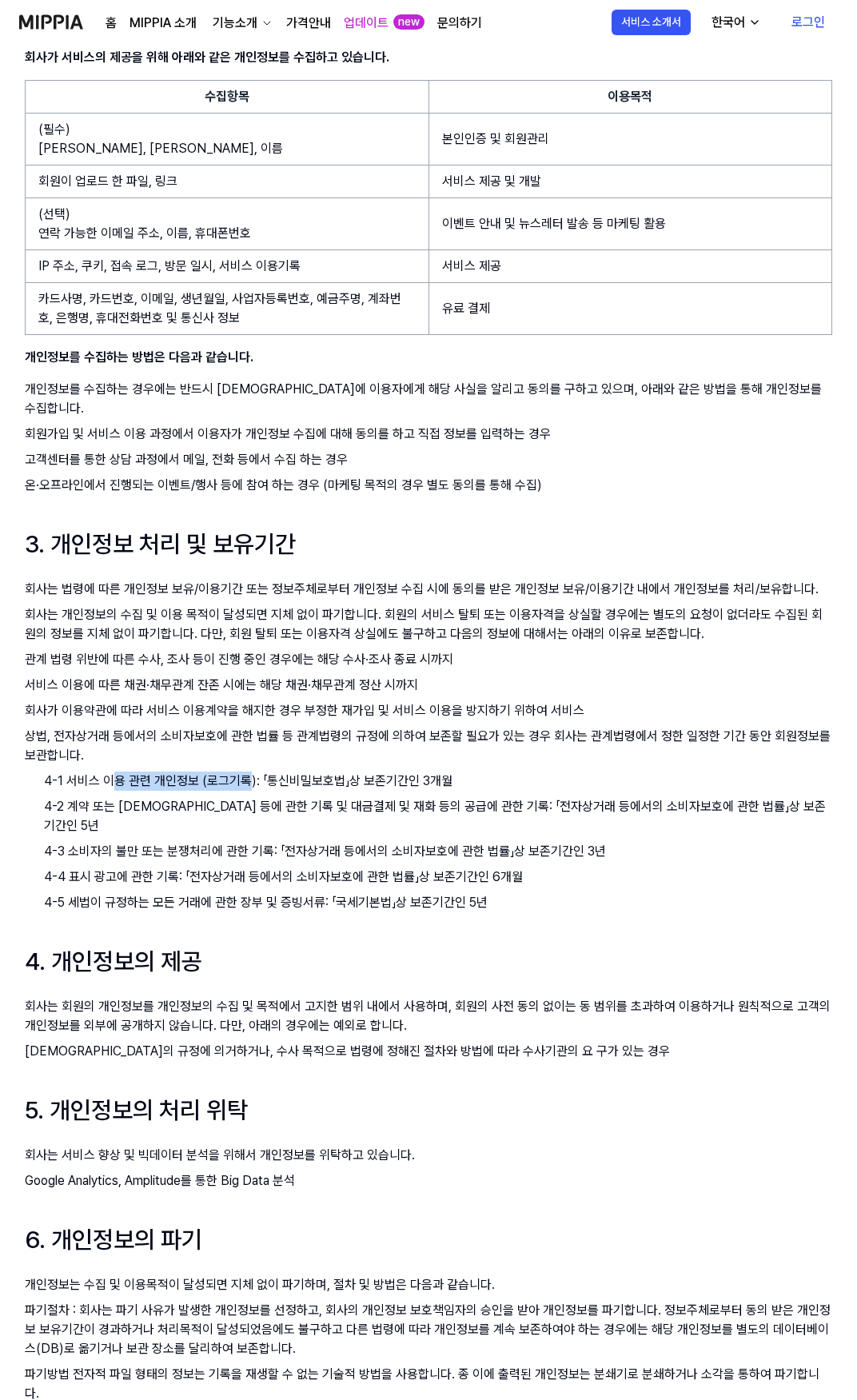
click at [120, 772] on p "4-1 서비스 이용 관련 개인정보 (로그기록): 「통신비밀보호법」상 보존기간인 3개월" at bounding box center [438, 781] width 789 height 19
click at [273, 745] on li "상법, 전자상거래 등에서의 소비자보호에 관한 법률 등 관계법령의 규정에 의하여 보존할 필요가 있는 경우 회사는 관계법령에서 정한 일정한 기간 …" at bounding box center [428, 745] width 808 height 39
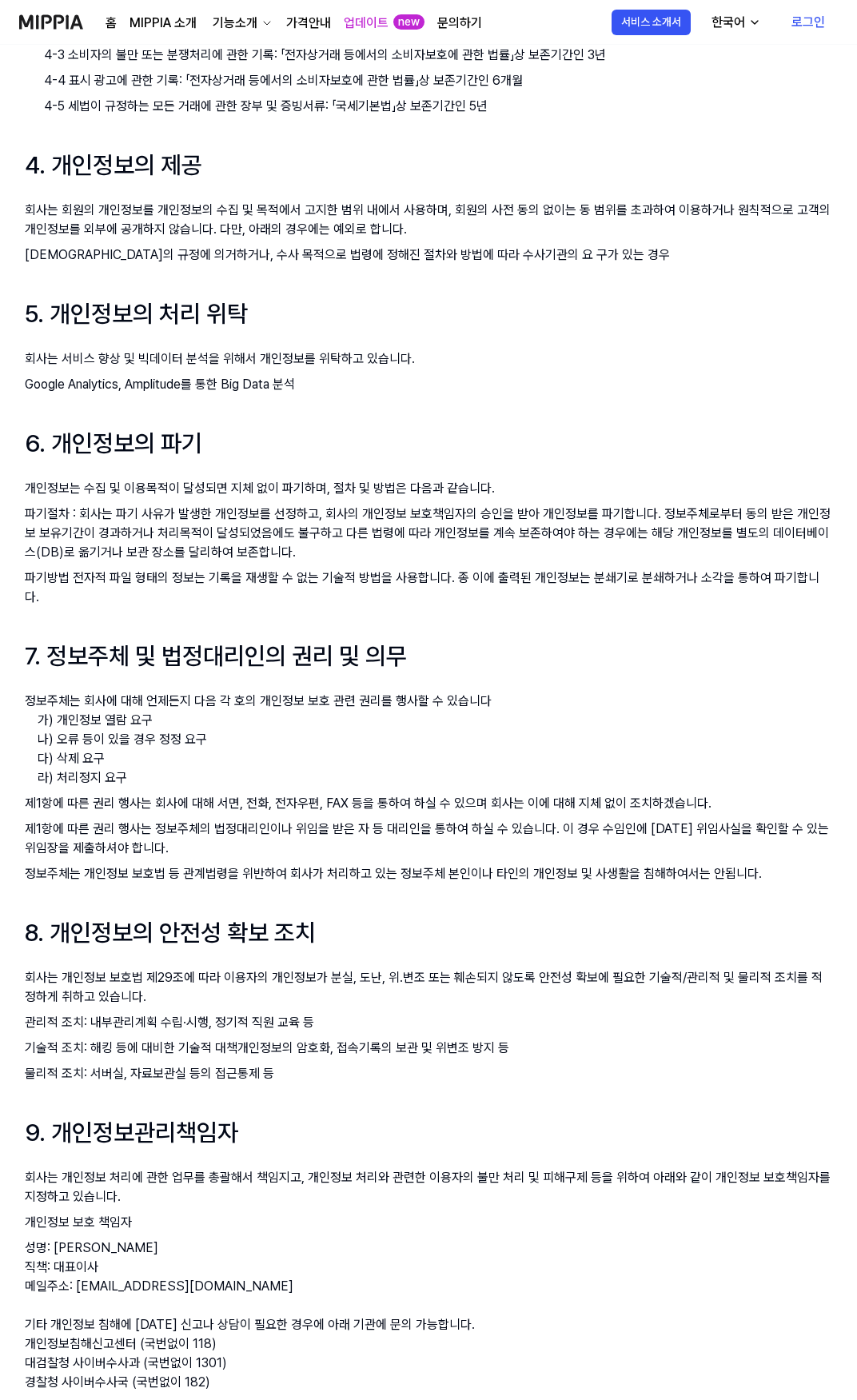
scroll to position [1439, 0]
